Goal: Task Accomplishment & Management: Use online tool/utility

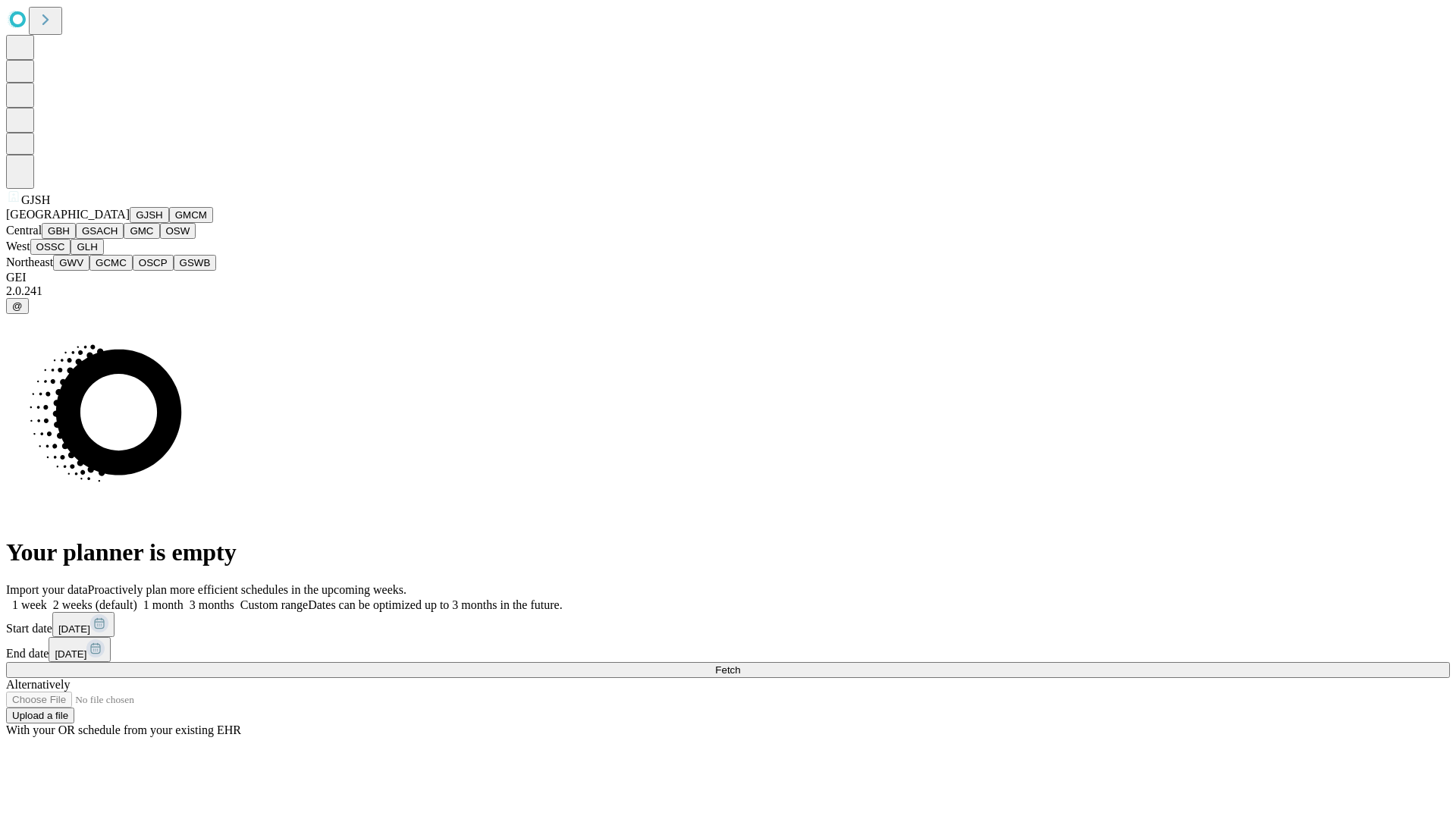
click at [129, 223] on button "GJSH" at bounding box center [149, 215] width 39 height 16
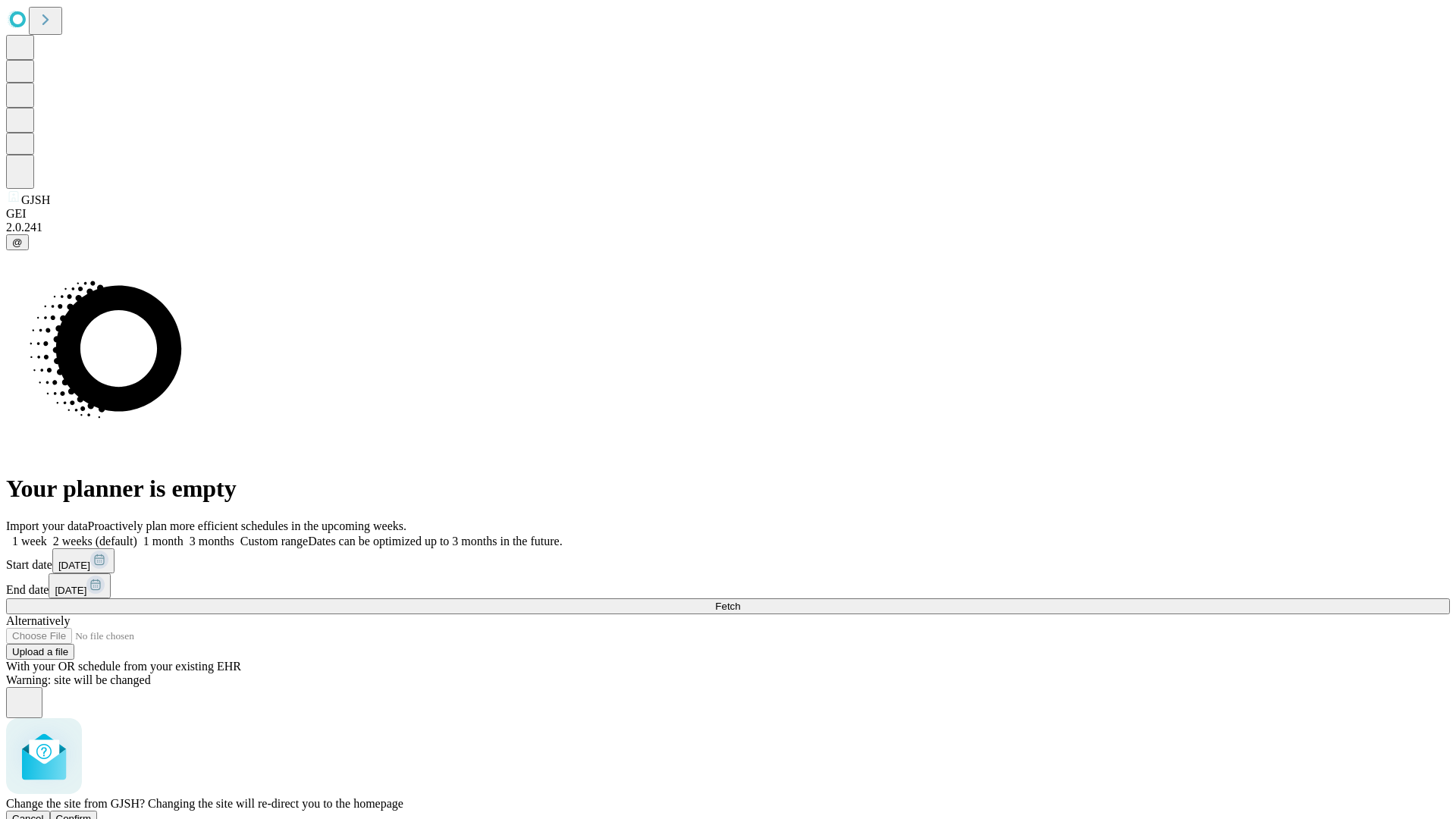
click at [92, 813] on span "Confirm" at bounding box center [74, 818] width 35 height 12
click at [137, 535] on label "2 weeks (default)" at bounding box center [92, 541] width 90 height 13
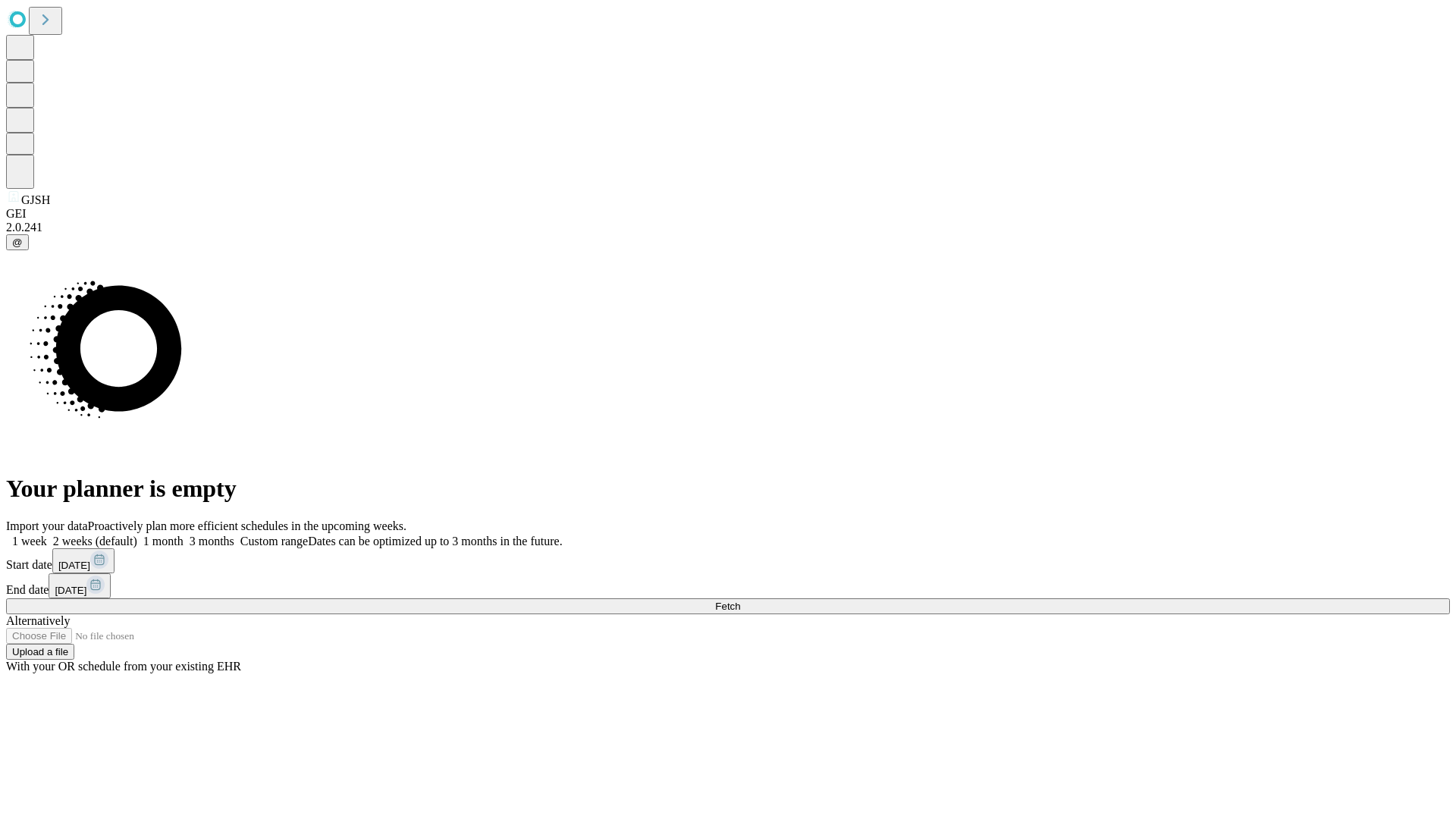
click at [740, 600] on span "Fetch" at bounding box center [728, 606] width 25 height 12
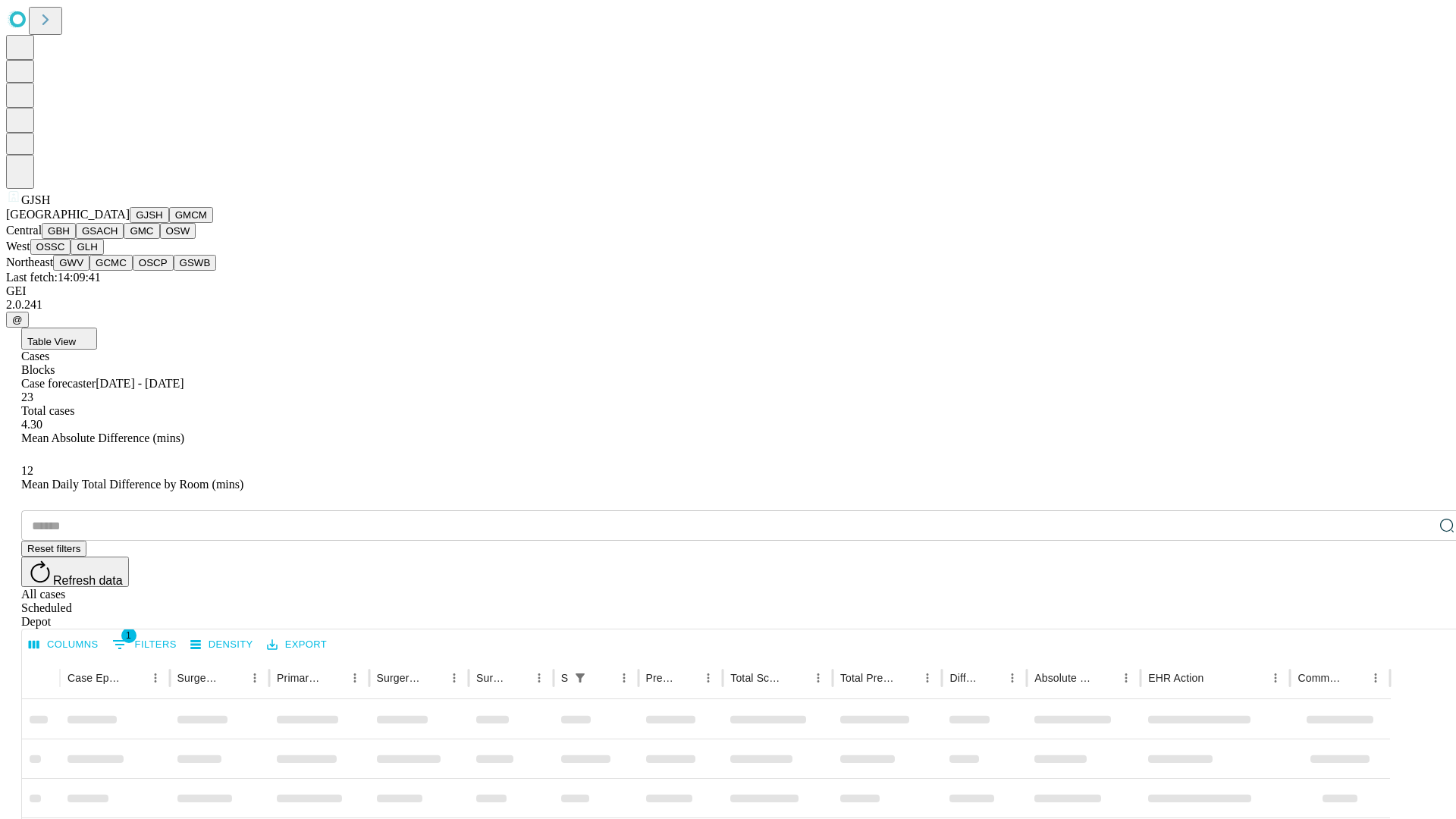
click at [169, 223] on button "GMCM" at bounding box center [191, 215] width 44 height 16
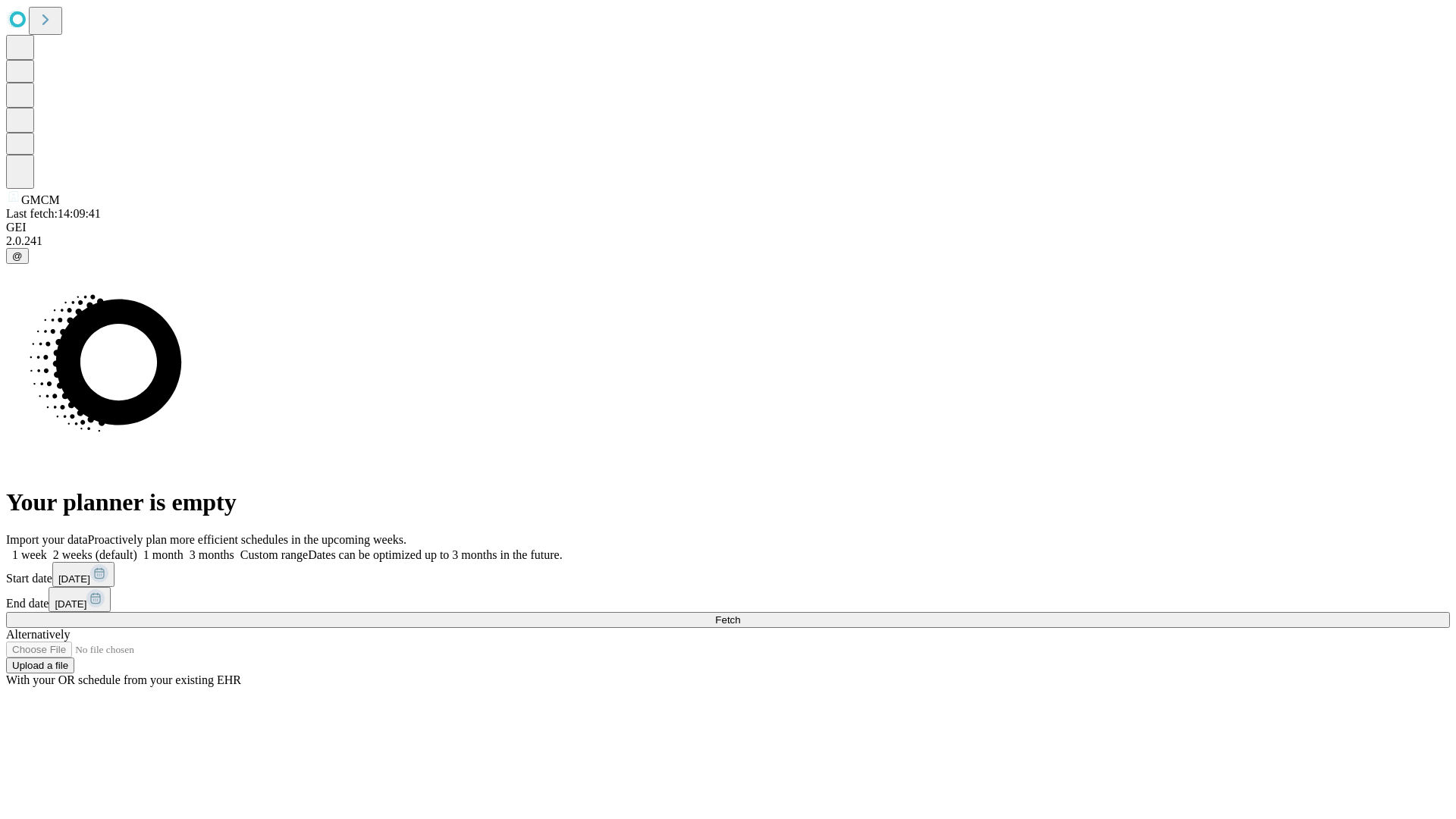
click at [137, 549] on label "2 weeks (default)" at bounding box center [92, 555] width 90 height 13
click at [740, 614] on span "Fetch" at bounding box center [728, 620] width 25 height 12
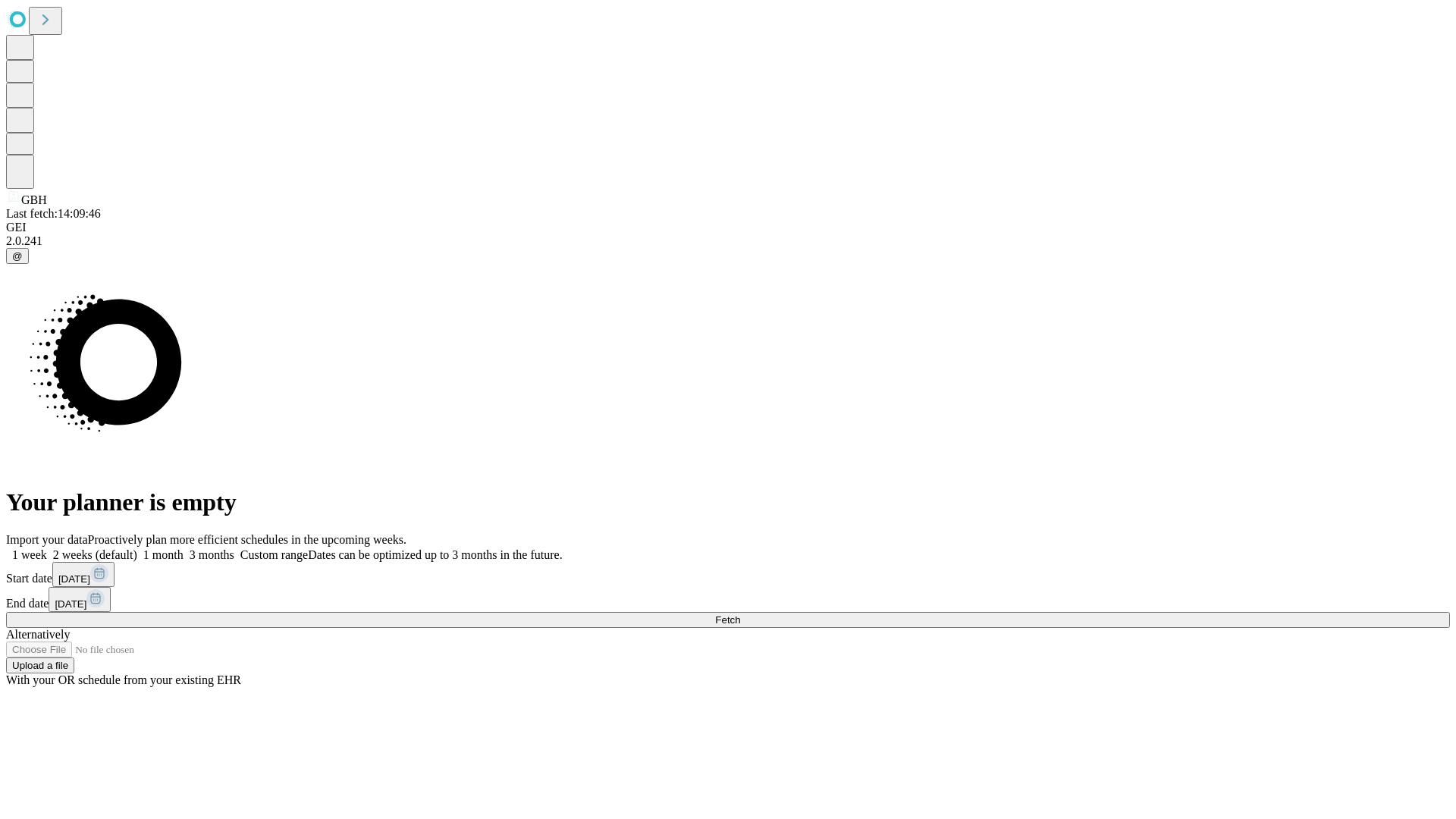
click at [137, 549] on label "2 weeks (default)" at bounding box center [92, 555] width 90 height 13
click at [740, 614] on span "Fetch" at bounding box center [728, 620] width 25 height 12
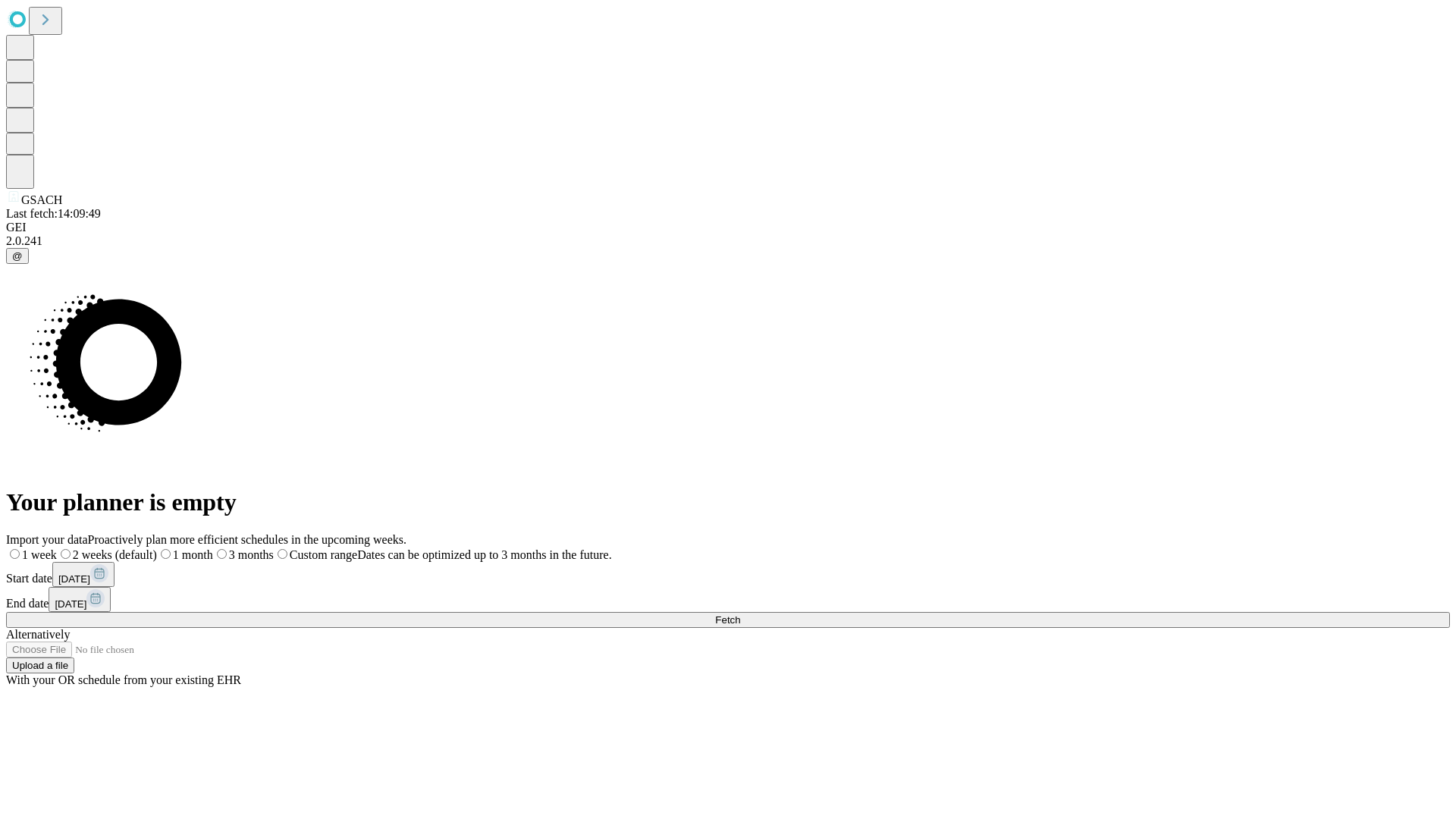
click at [740, 614] on span "Fetch" at bounding box center [728, 620] width 25 height 12
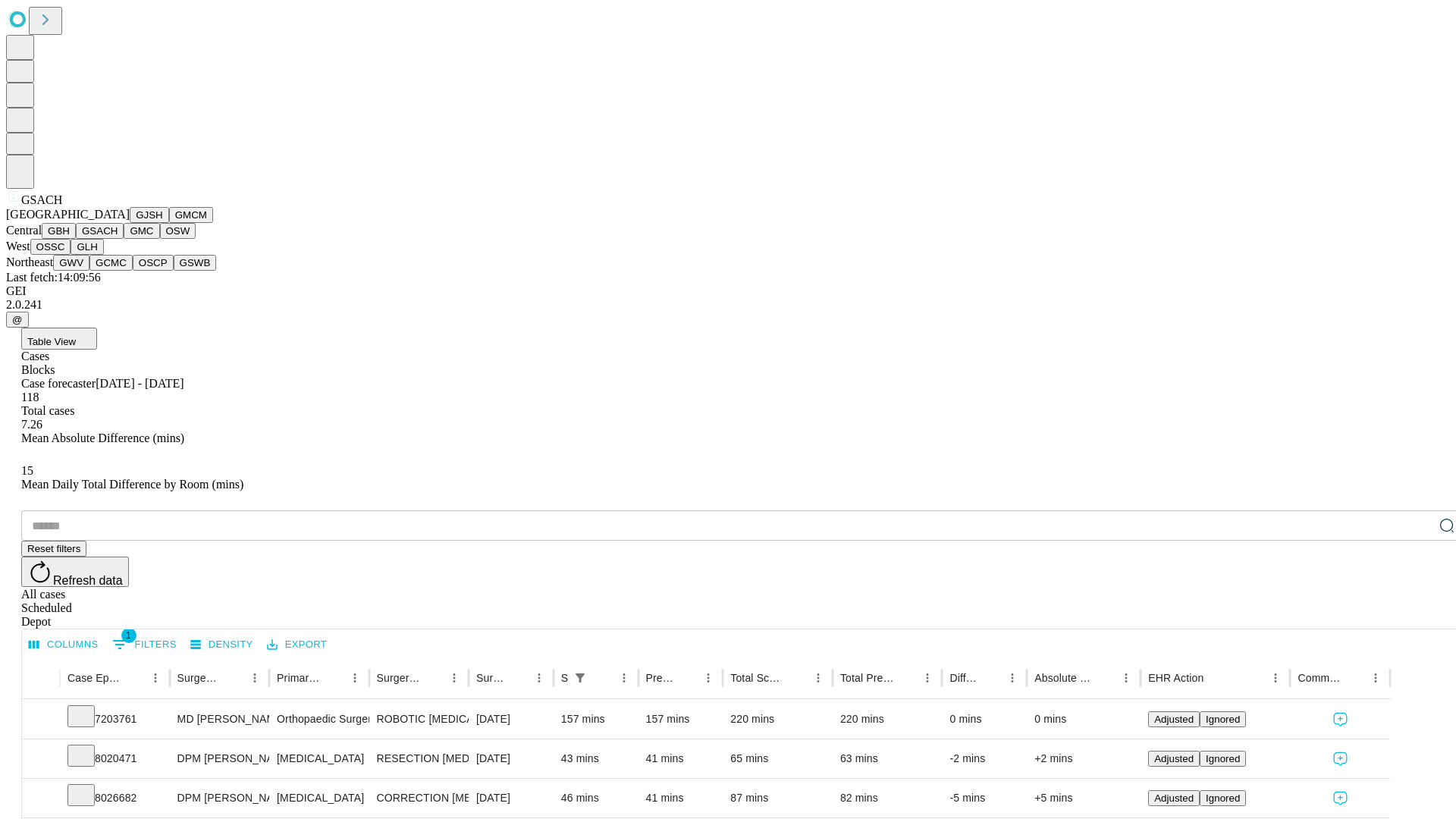
click at [124, 239] on button "GMC" at bounding box center [141, 230] width 35 height 16
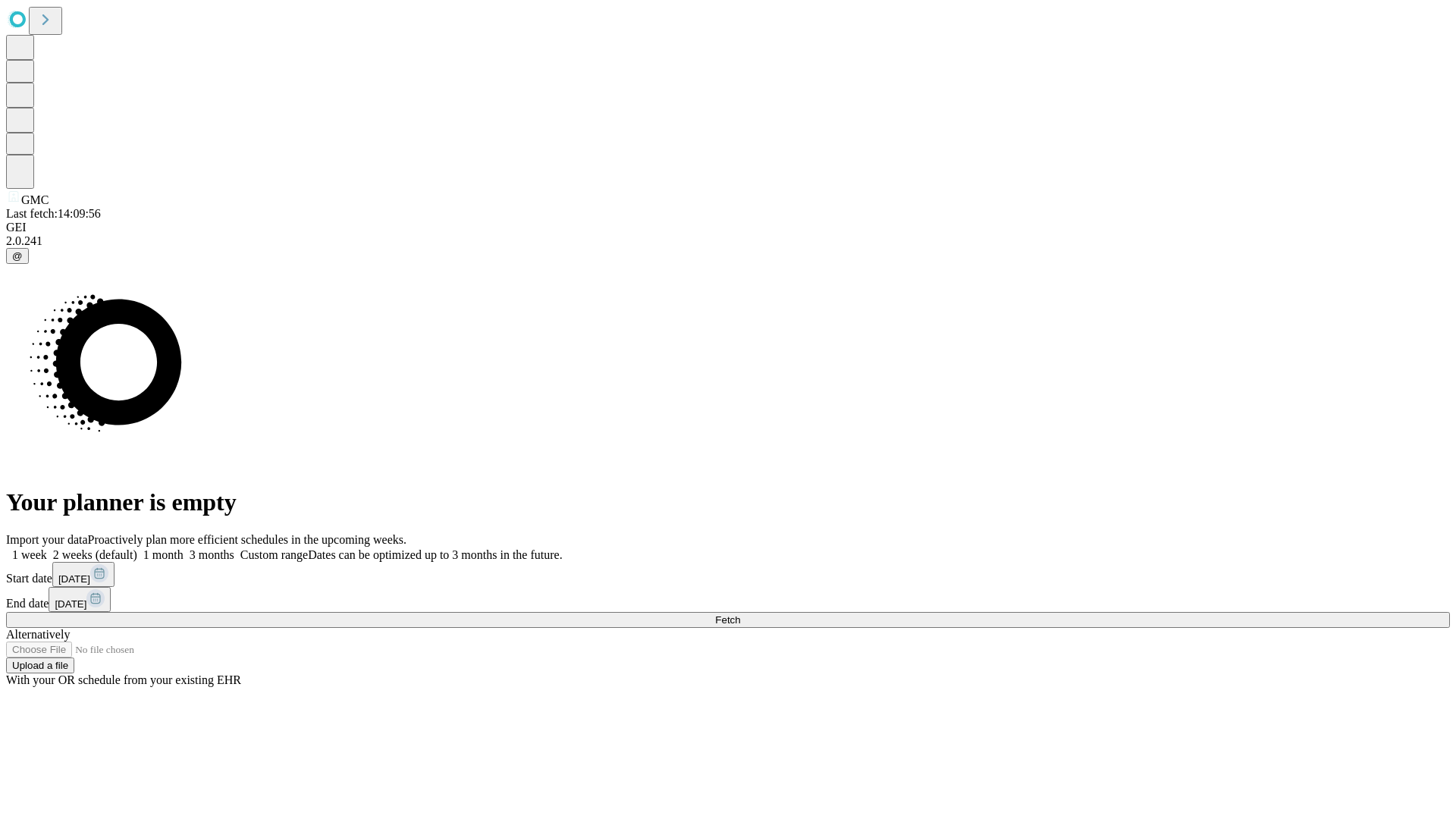
click at [137, 549] on label "2 weeks (default)" at bounding box center [92, 555] width 90 height 13
click at [740, 614] on span "Fetch" at bounding box center [728, 620] width 25 height 12
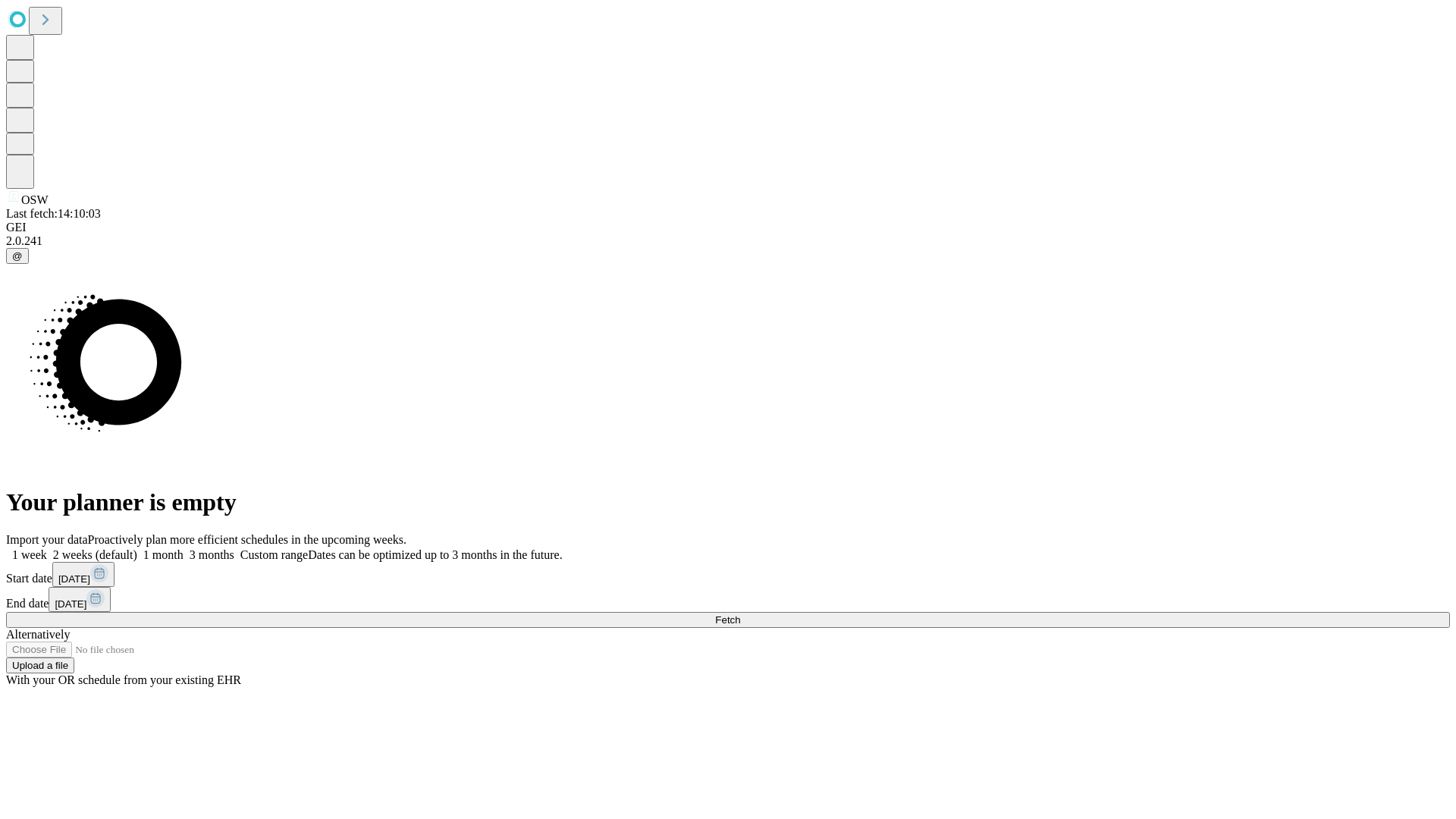
click at [137, 549] on label "2 weeks (default)" at bounding box center [92, 555] width 90 height 13
click at [740, 614] on span "Fetch" at bounding box center [728, 620] width 25 height 12
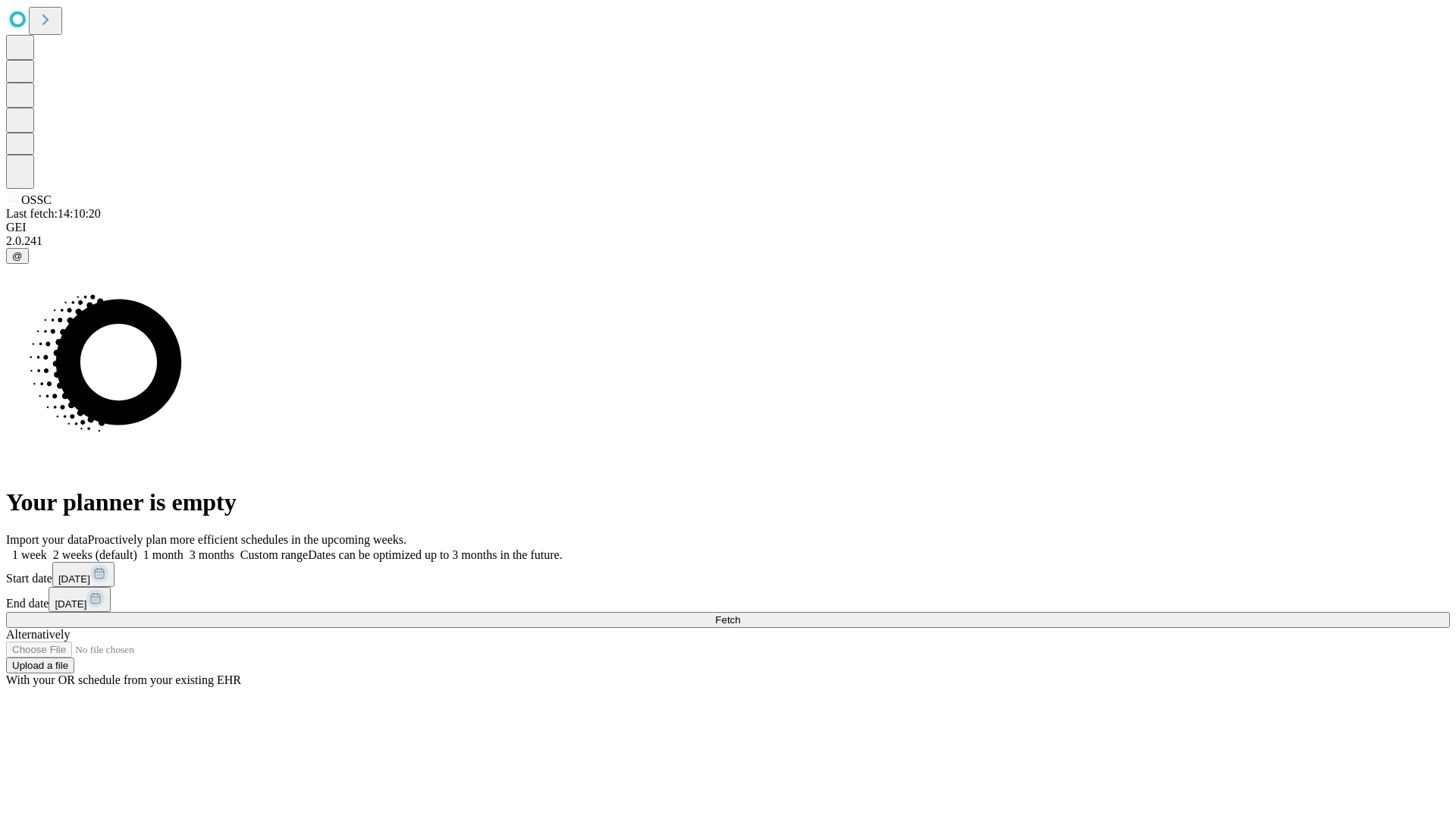
click at [137, 549] on label "2 weeks (default)" at bounding box center [92, 555] width 90 height 13
click at [740, 614] on span "Fetch" at bounding box center [728, 620] width 25 height 12
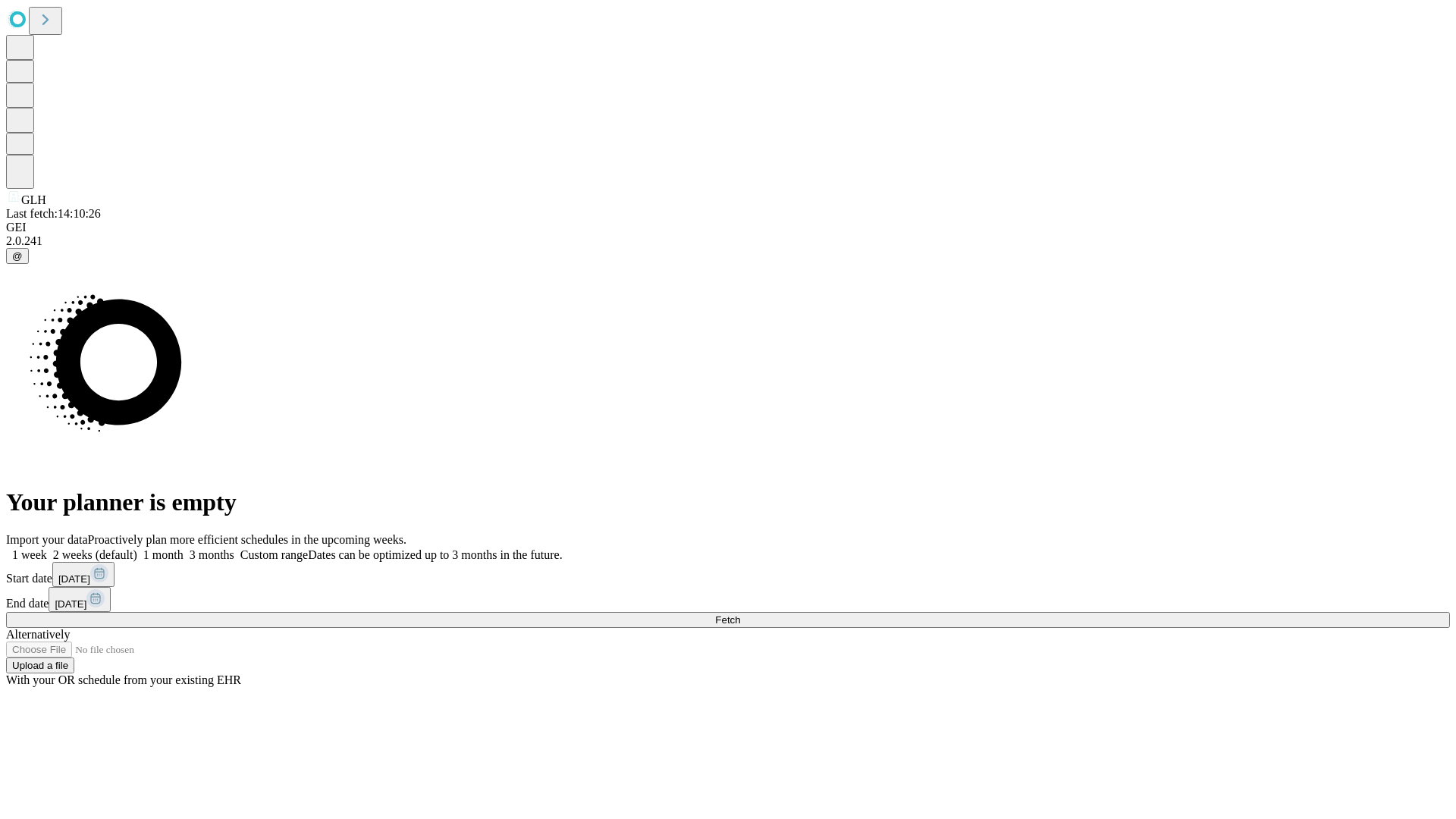
click at [137, 549] on label "2 weeks (default)" at bounding box center [92, 555] width 90 height 13
click at [740, 614] on span "Fetch" at bounding box center [728, 620] width 25 height 12
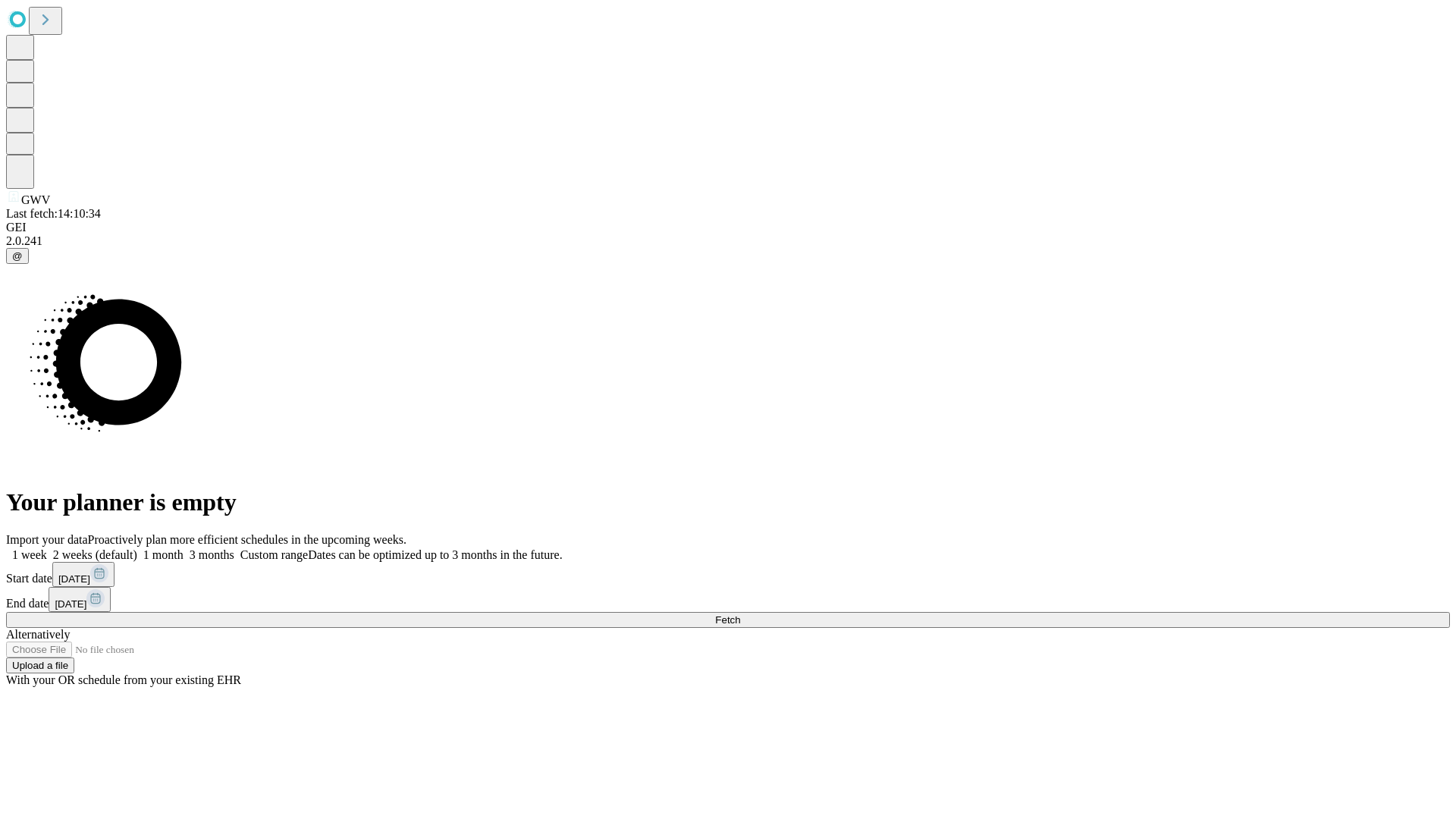
click at [137, 549] on label "2 weeks (default)" at bounding box center [92, 555] width 90 height 13
click at [740, 614] on span "Fetch" at bounding box center [728, 620] width 25 height 12
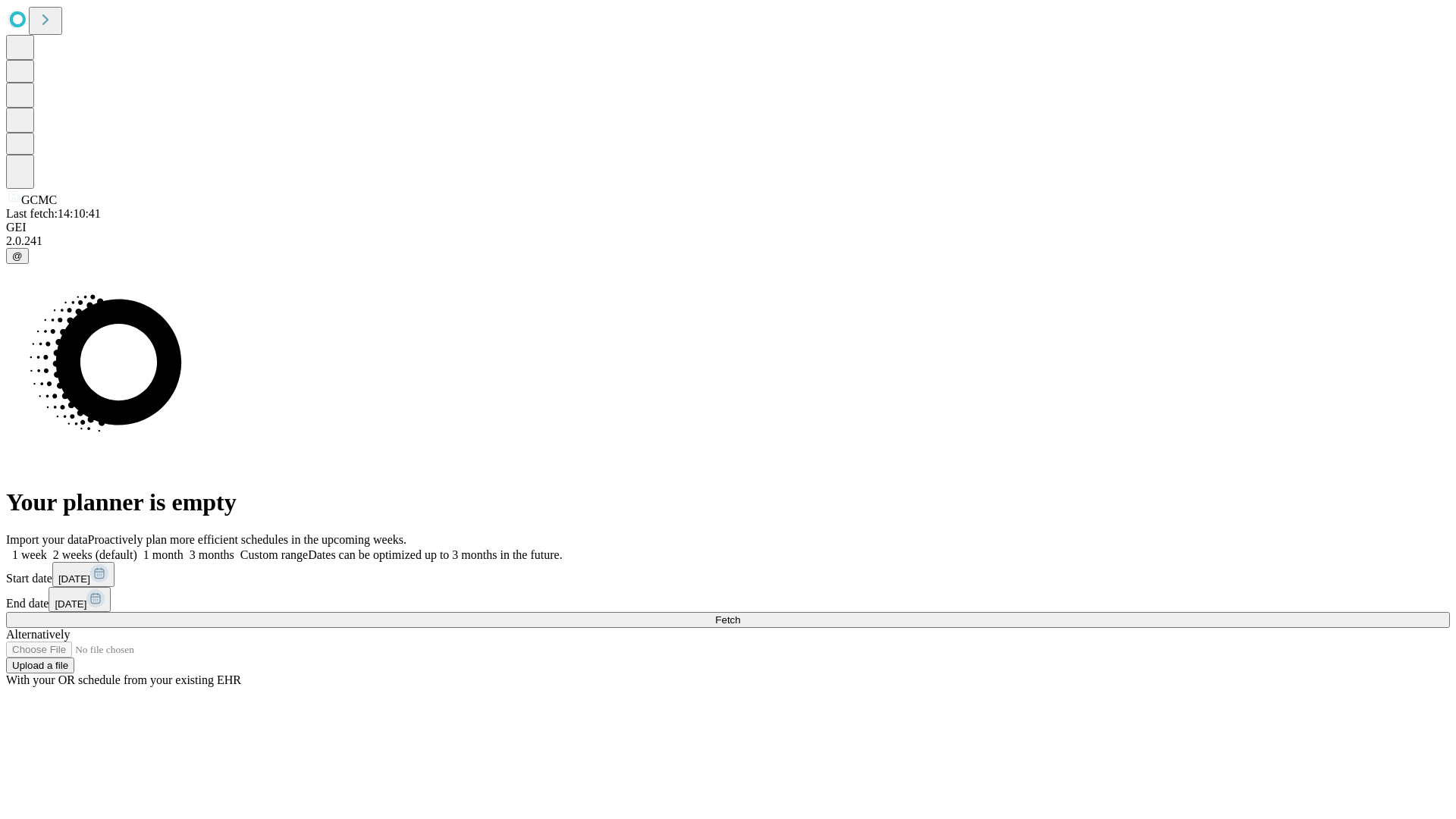
click at [137, 549] on label "2 weeks (default)" at bounding box center [92, 555] width 90 height 13
click at [740, 614] on span "Fetch" at bounding box center [728, 620] width 25 height 12
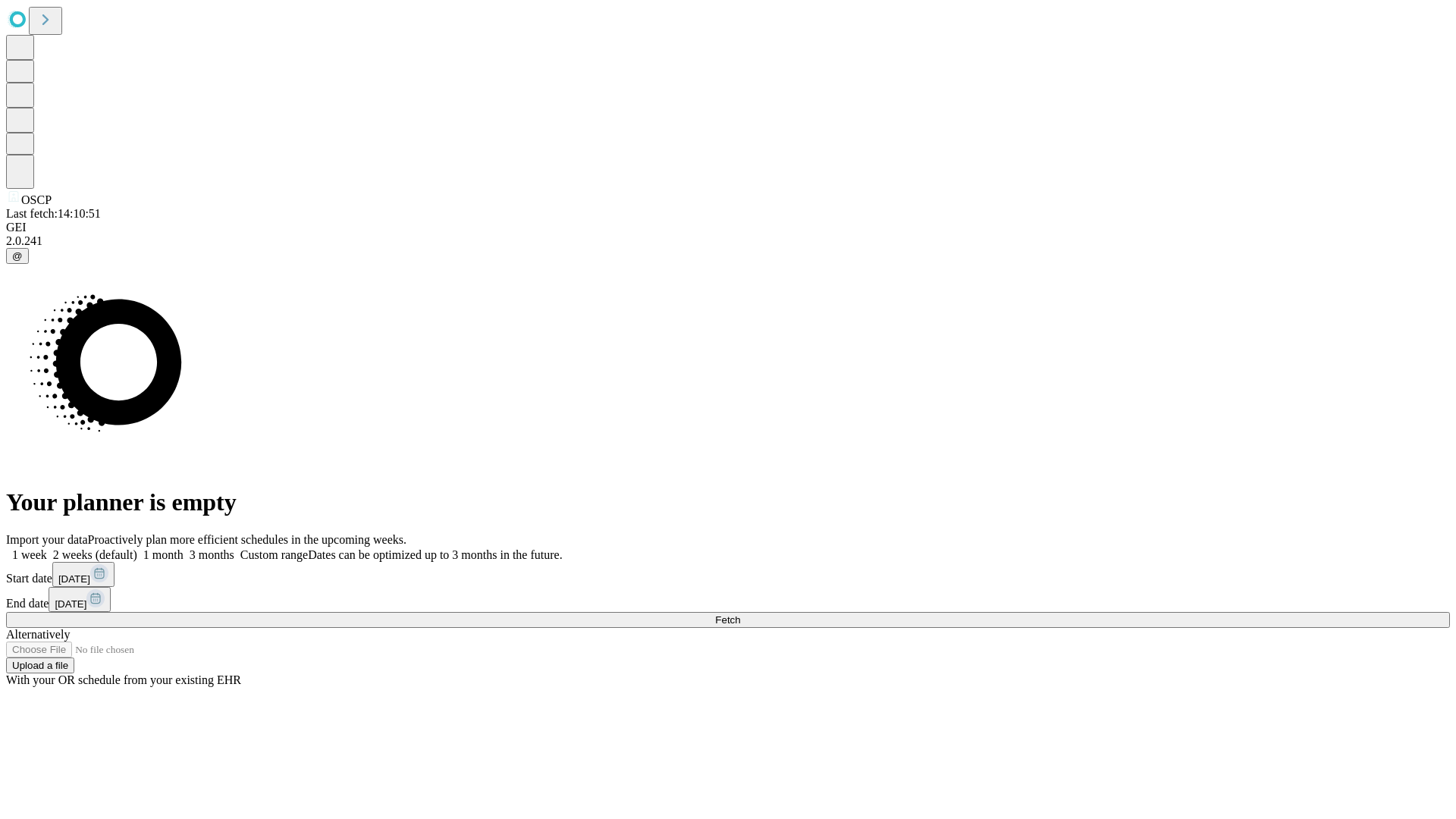
click at [137, 549] on label "2 weeks (default)" at bounding box center [92, 555] width 90 height 13
click at [740, 614] on span "Fetch" at bounding box center [728, 620] width 25 height 12
